Goal: Entertainment & Leisure: Consume media (video, audio)

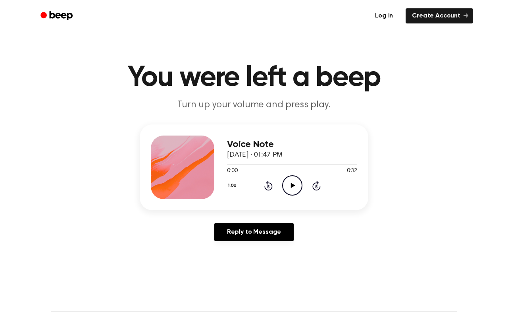
click at [287, 184] on icon "Play Audio" at bounding box center [292, 185] width 20 height 20
click at [293, 185] on icon at bounding box center [293, 185] width 4 height 5
click at [293, 181] on icon "Play Audio" at bounding box center [292, 185] width 20 height 20
click at [293, 187] on icon at bounding box center [293, 185] width 4 height 5
